Goal: Obtain resource: Obtain resource

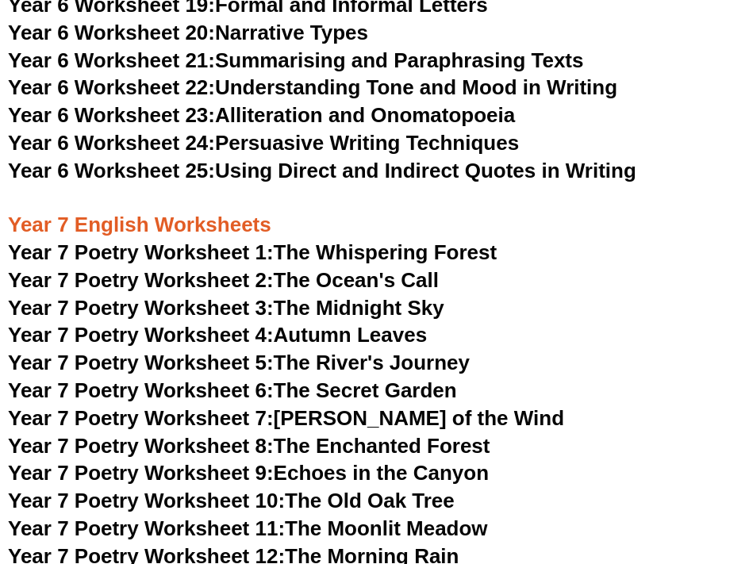
scroll to position [9197, 0]
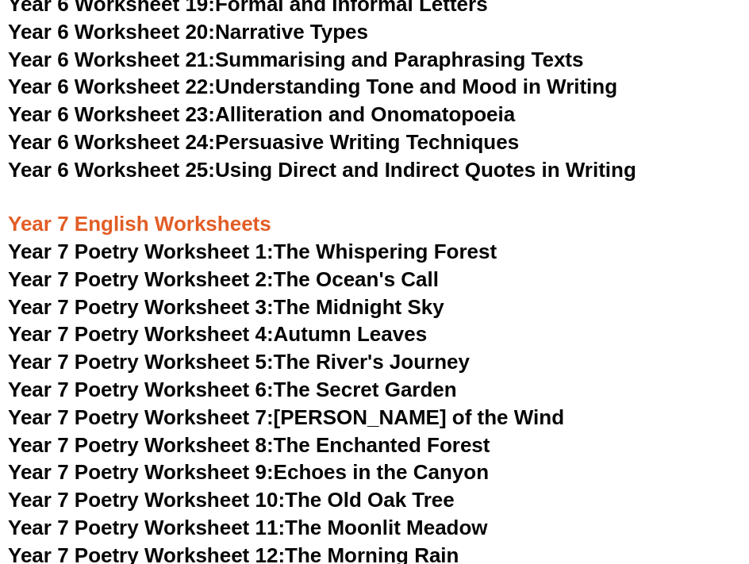
click at [164, 240] on span "Year 7 Poetry Worksheet 1:" at bounding box center [141, 252] width 266 height 24
click at [133, 267] on span "Year 7 Poetry Worksheet 2:" at bounding box center [141, 279] width 266 height 24
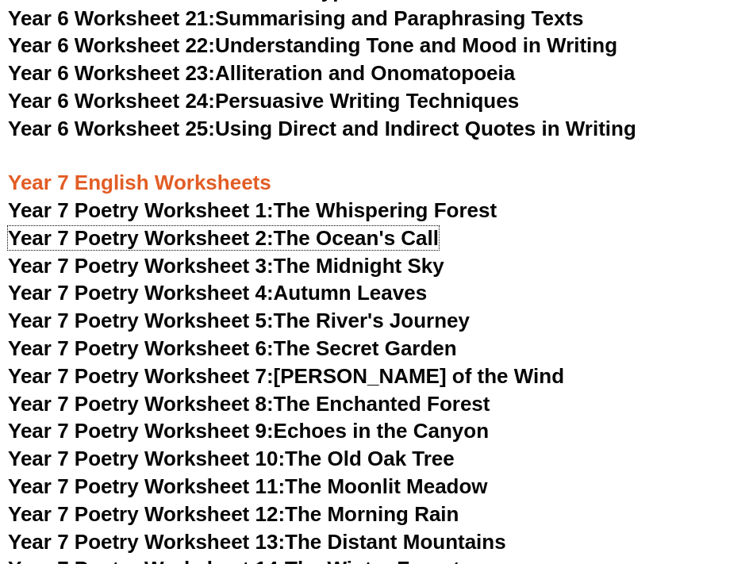
scroll to position [9277, 0]
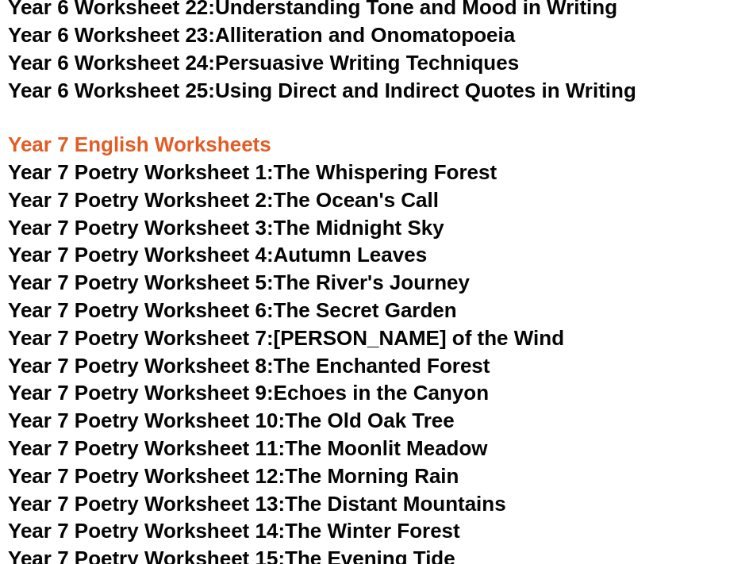
click at [218, 409] on span "Year 7 Poetry Worksheet 10:" at bounding box center [146, 421] width 277 height 24
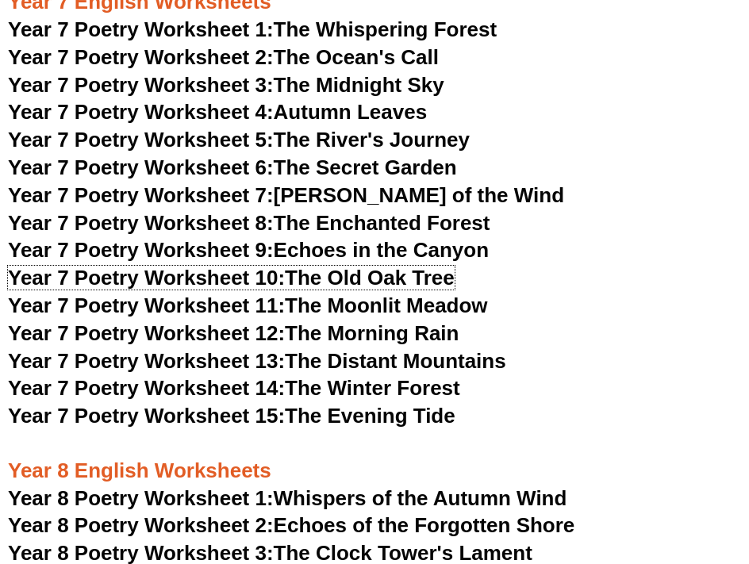
scroll to position [9435, 0]
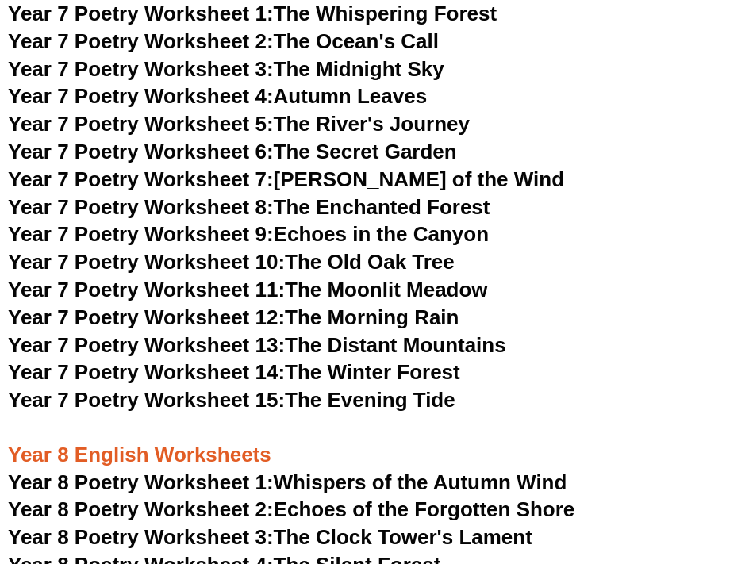
click at [180, 333] on span "Year 7 Poetry Worksheet 13:" at bounding box center [146, 345] width 277 height 24
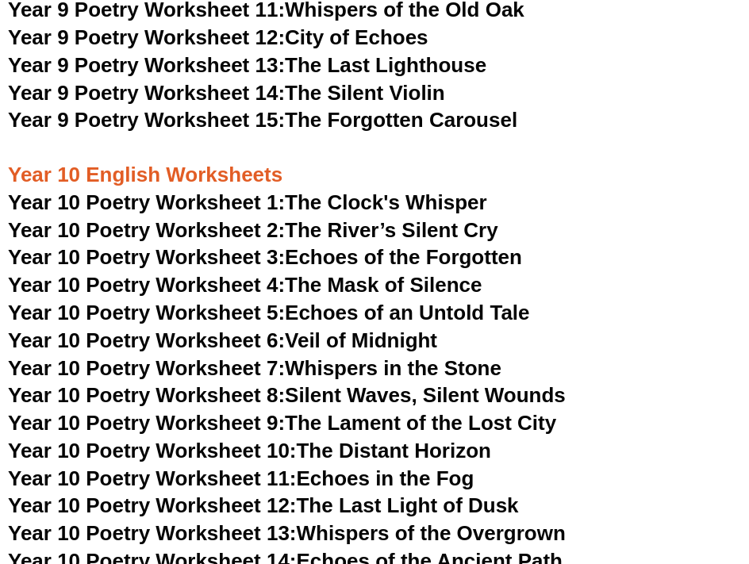
scroll to position [10678, 0]
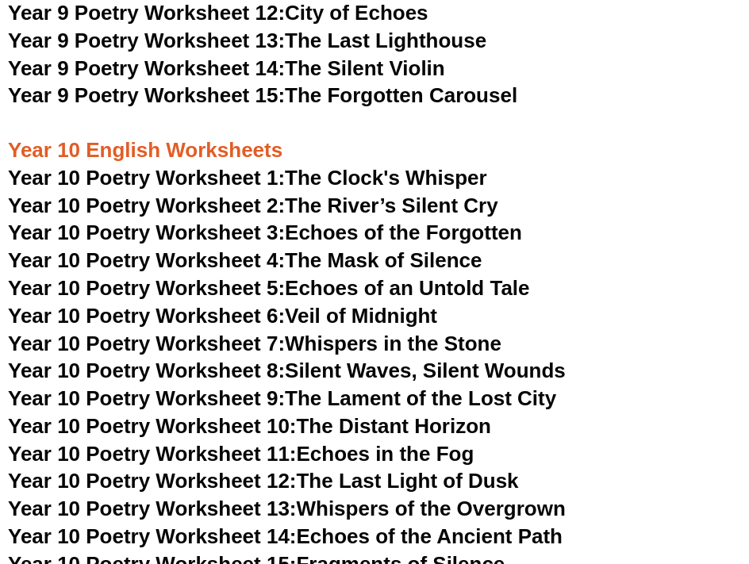
click at [214, 166] on span "Year 10 Poetry Worksheet 1:" at bounding box center [146, 178] width 277 height 24
click at [187, 248] on span "Year 10 Poetry Worksheet 4:" at bounding box center [146, 260] width 277 height 24
click at [171, 332] on span "Year 10 Poetry Worksheet 7:" at bounding box center [146, 344] width 277 height 24
click at [239, 525] on span "Year 10 Poetry Worksheet 14:" at bounding box center [152, 537] width 289 height 24
